Goal: Transaction & Acquisition: Purchase product/service

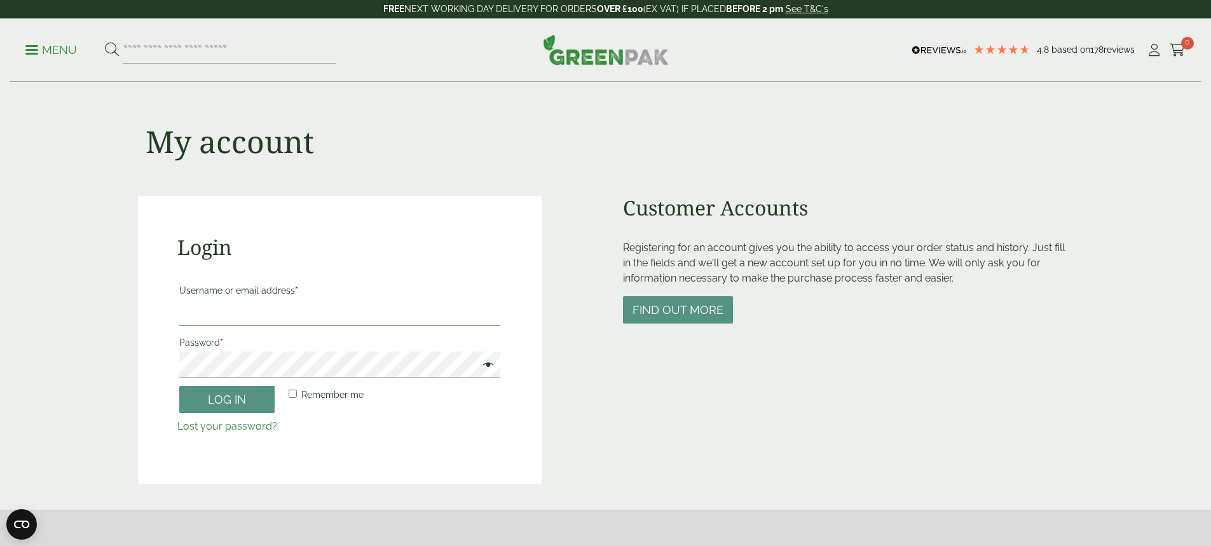
click at [240, 319] on input "Username or email address *" at bounding box center [339, 313] width 321 height 27
type input "**********"
click at [216, 397] on button "Log in" at bounding box center [226, 399] width 95 height 27
click at [179, 386] on button "Log in" at bounding box center [226, 399] width 95 height 27
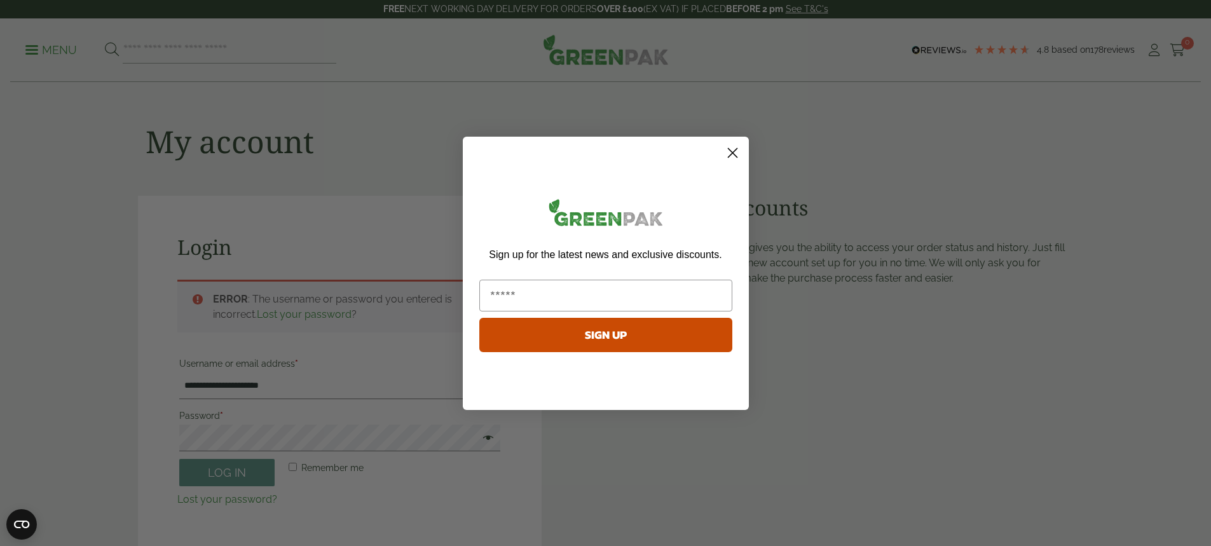
scroll to position [280, 0]
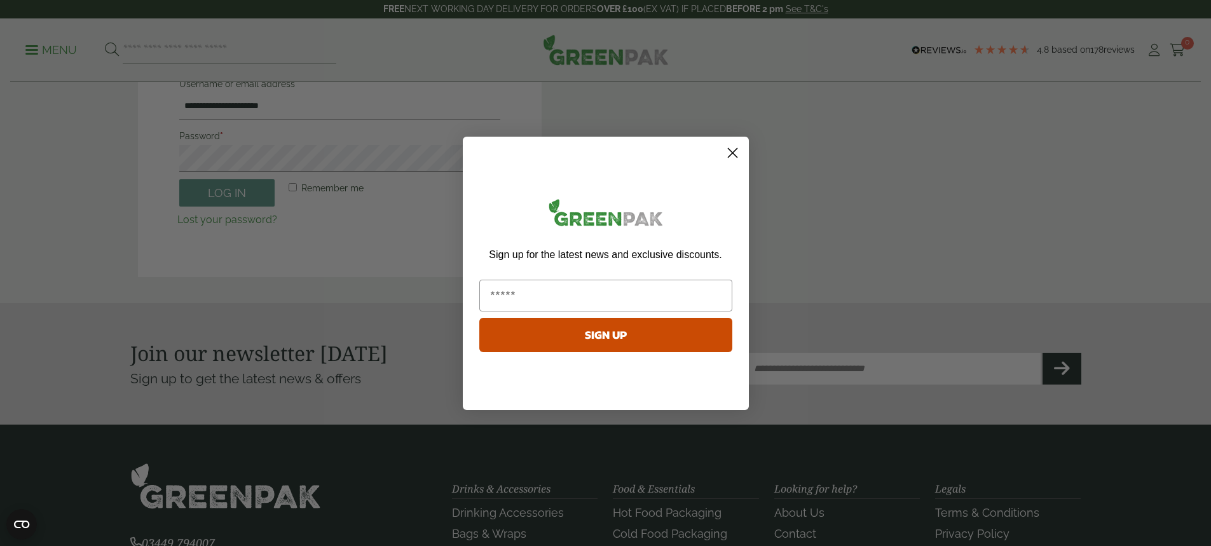
click at [739, 142] on icon "Close dialog" at bounding box center [733, 153] width 22 height 22
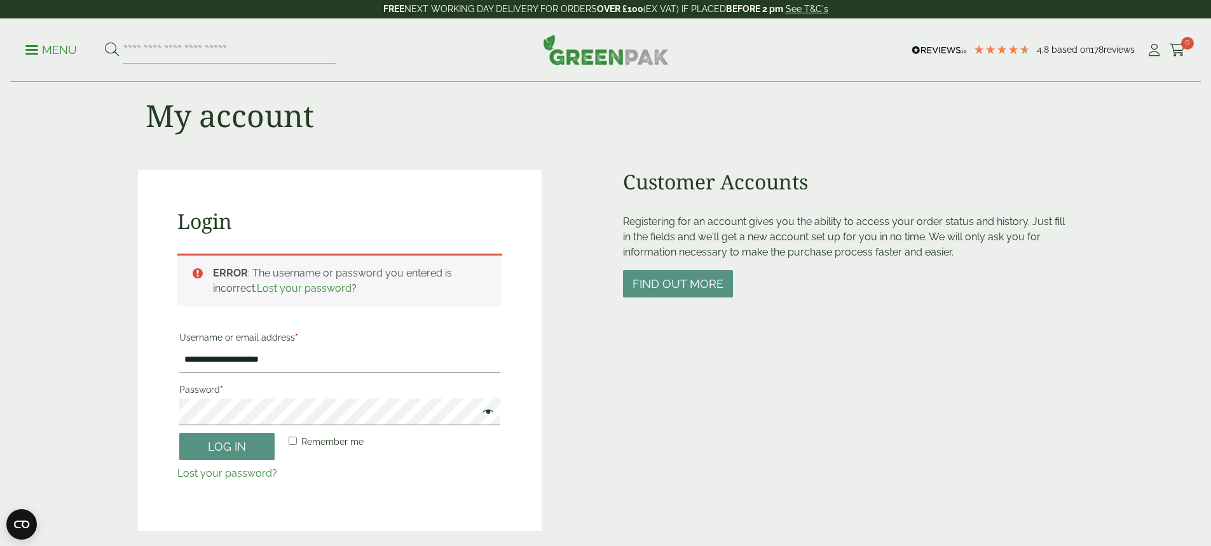
scroll to position [25, 0]
click at [179, 434] on button "Log in" at bounding box center [226, 447] width 95 height 27
click at [52, 425] on main "**********" at bounding box center [605, 266] width 1211 height 583
click at [179, 434] on button "Log in" at bounding box center [226, 447] width 95 height 27
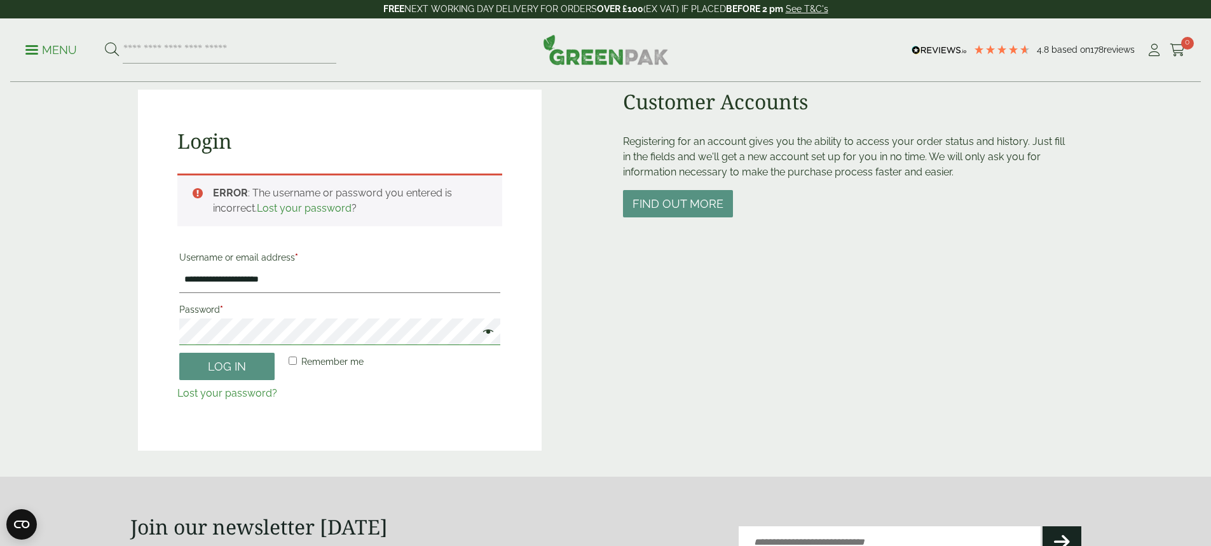
scroll to position [89, 0]
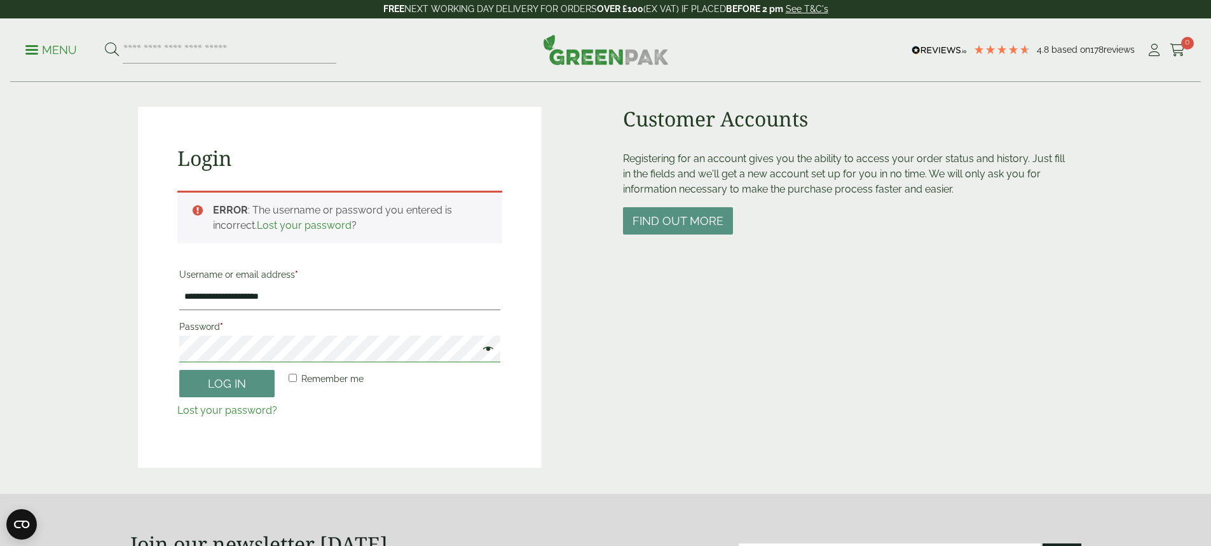
click at [71, 341] on main "**********" at bounding box center [605, 202] width 1211 height 583
click at [491, 350] on span at bounding box center [485, 350] width 17 height 15
click at [179, 370] on button "Log in" at bounding box center [226, 383] width 95 height 27
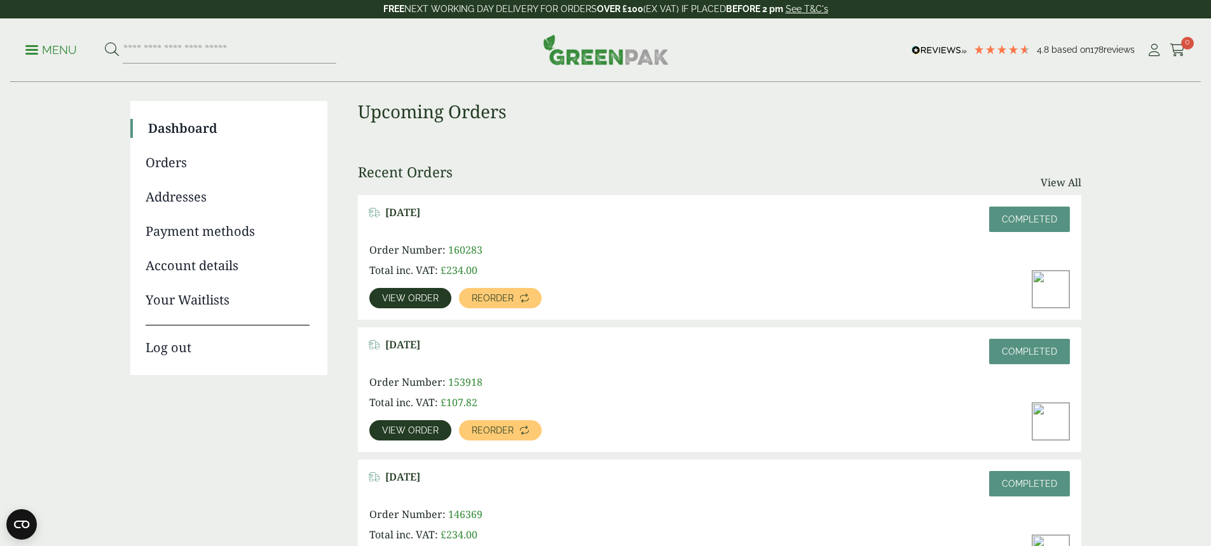
scroll to position [64, 0]
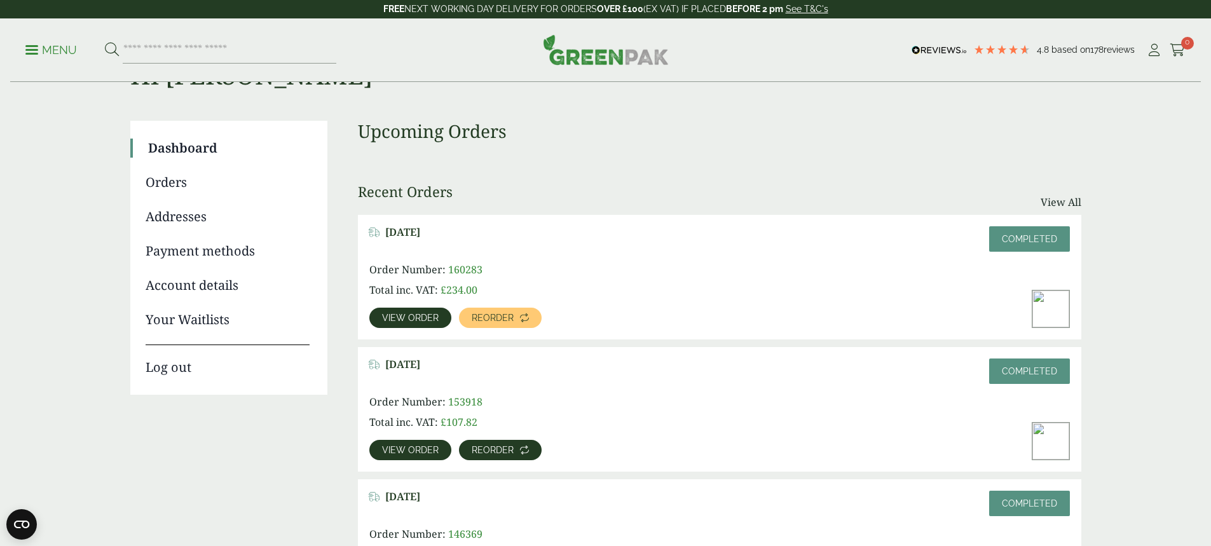
click at [514, 446] on span "Reorder" at bounding box center [493, 450] width 42 height 9
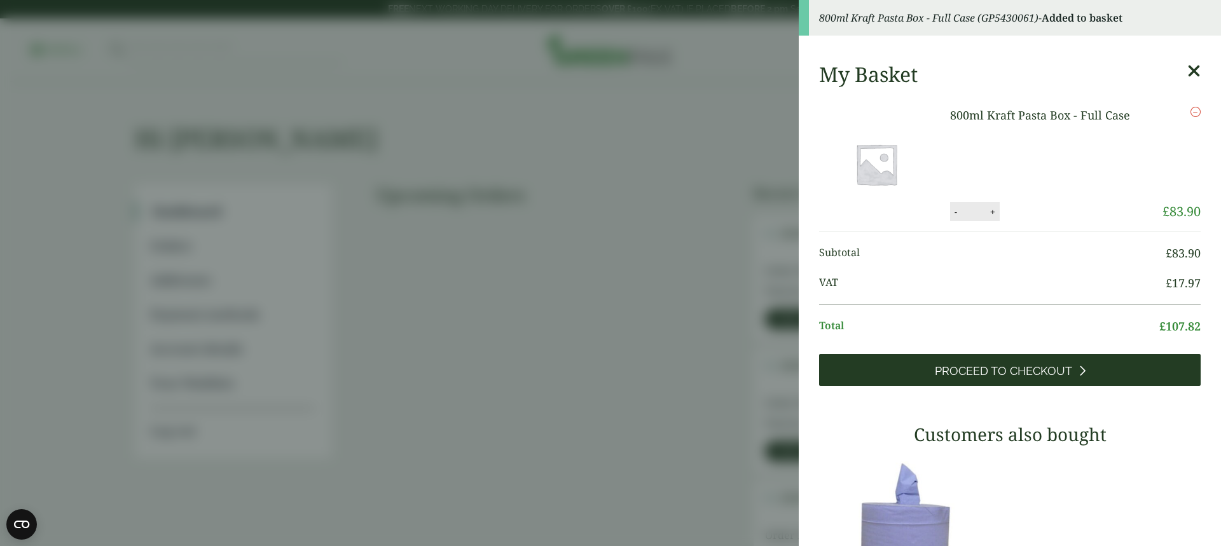
click at [998, 373] on span "Proceed to Checkout" at bounding box center [1003, 371] width 137 height 14
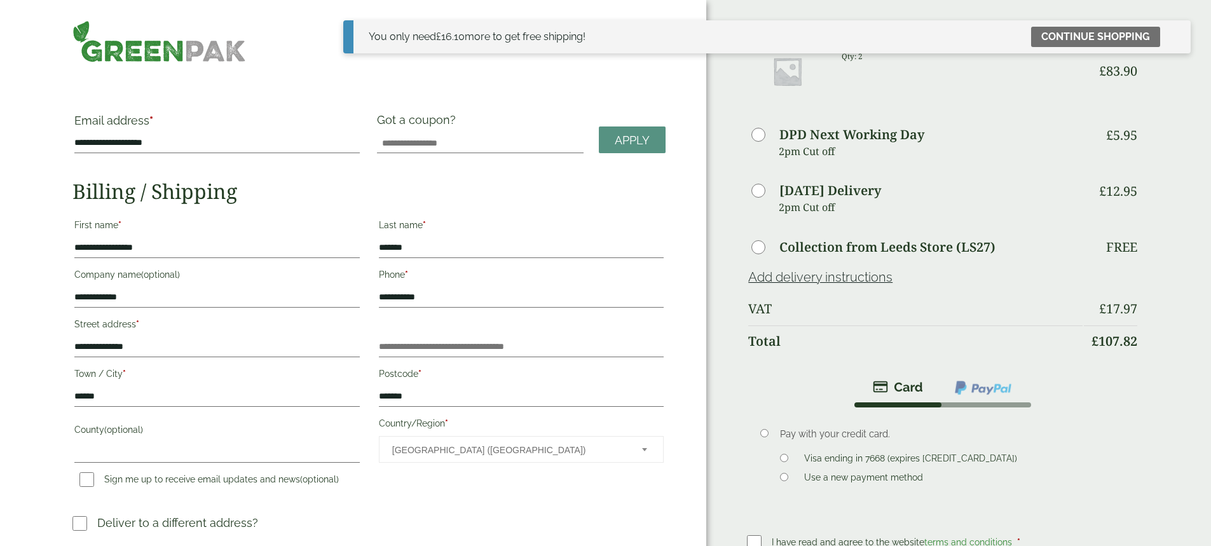
click at [679, 491] on div "**********" at bounding box center [353, 353] width 706 height 706
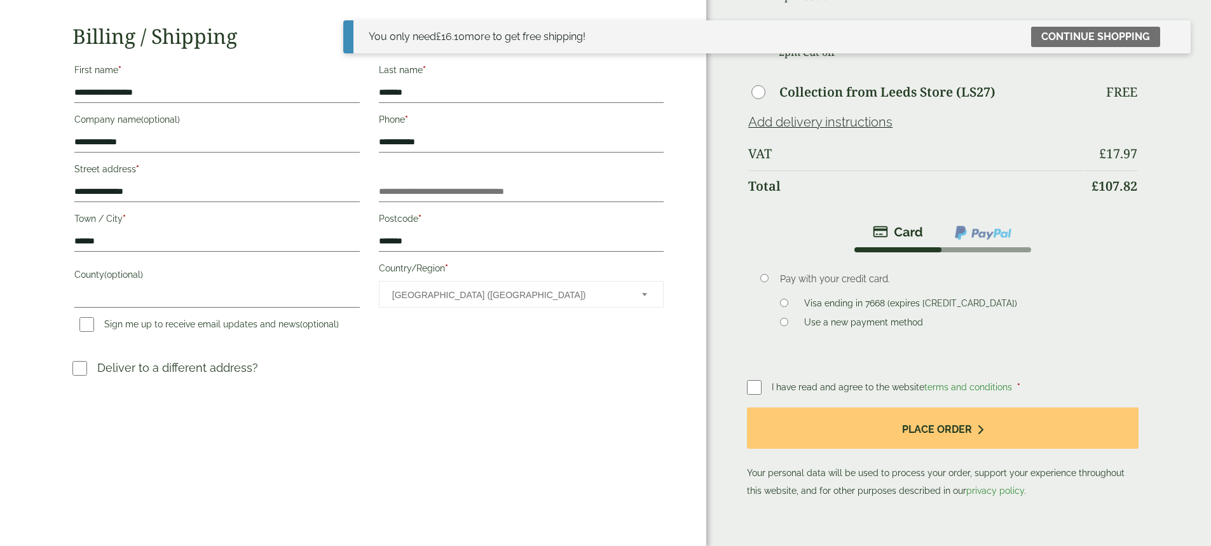
scroll to position [254, 0]
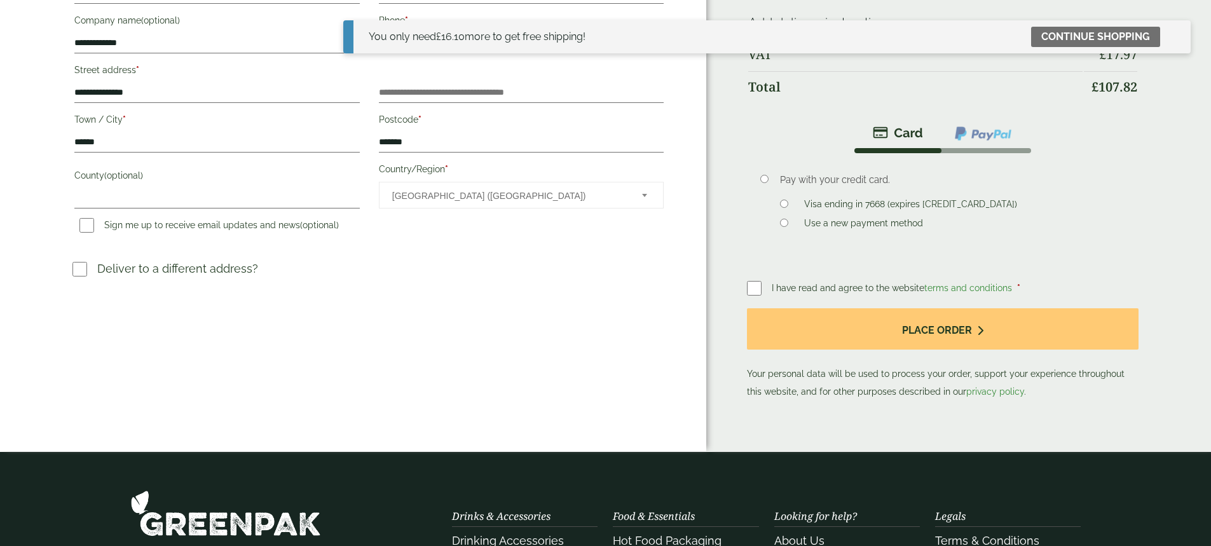
click at [894, 336] on p "Your personal data will be used to process your order, support your experience …" at bounding box center [942, 354] width 391 height 92
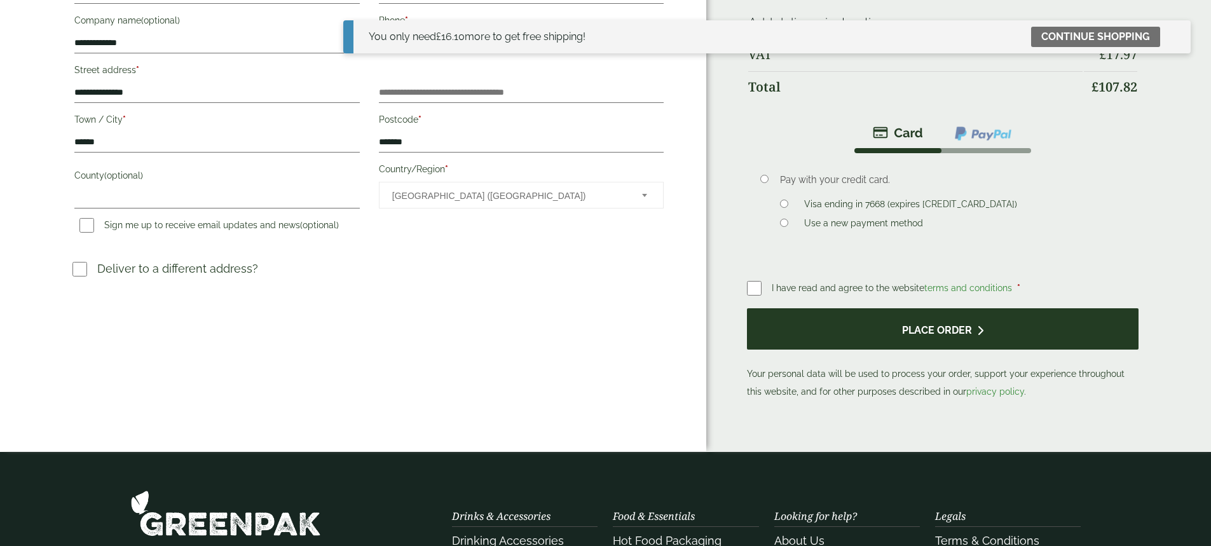
click at [894, 324] on button "Place order" at bounding box center [942, 328] width 391 height 41
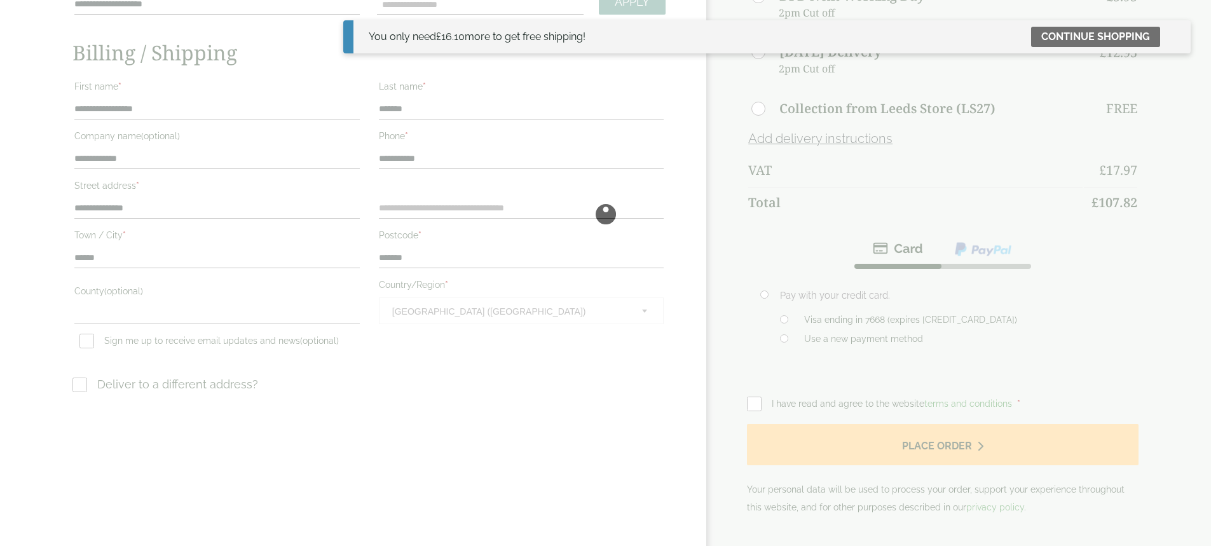
scroll to position [0, 0]
